Goal: Task Accomplishment & Management: Complete application form

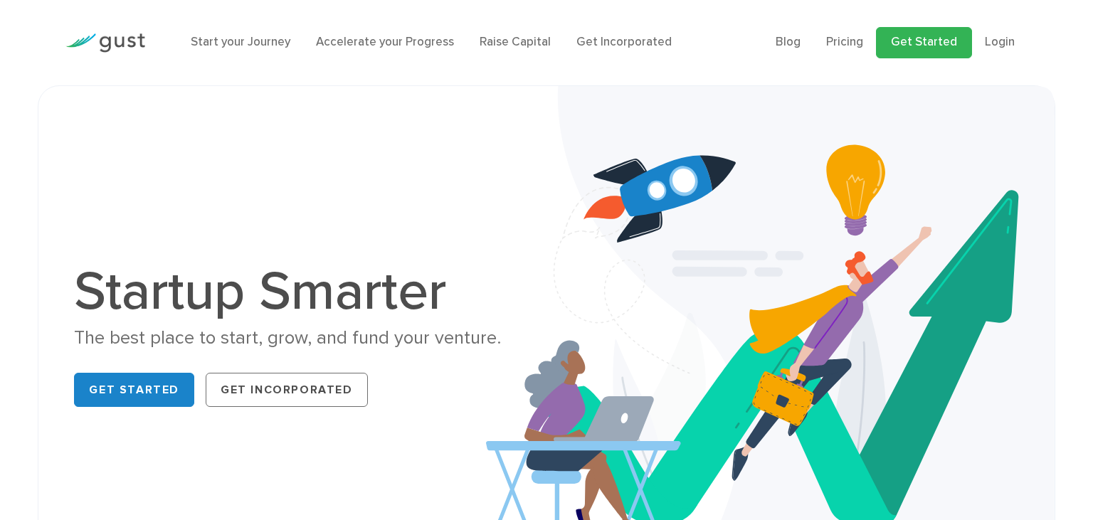
click at [918, 37] on link "Get Started" at bounding box center [924, 42] width 96 height 31
click at [248, 46] on link "Start your Journey" at bounding box center [241, 42] width 100 height 14
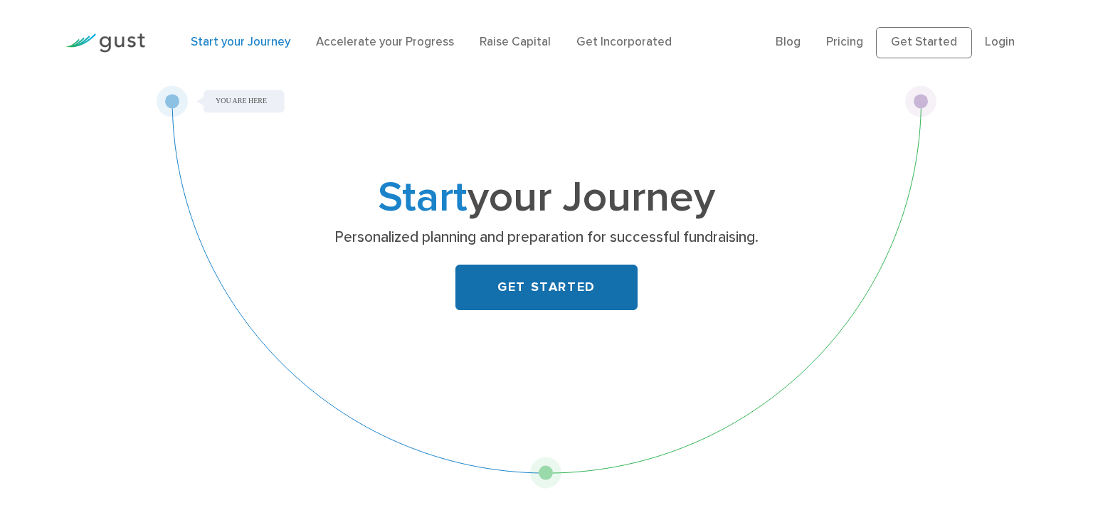
click at [581, 280] on link "GET STARTED" at bounding box center [546, 288] width 182 height 46
